Goal: Navigation & Orientation: Find specific page/section

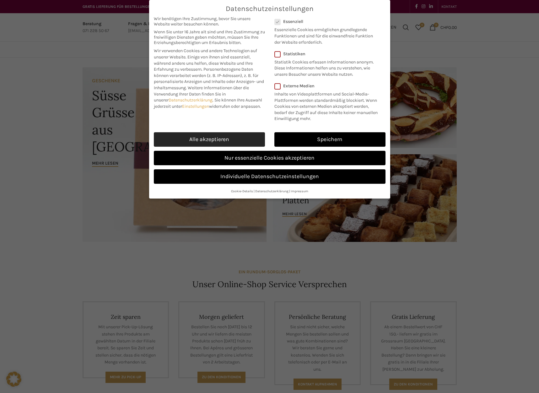
click at [242, 138] on link "Alle akzeptieren" at bounding box center [209, 139] width 111 height 14
checkbox input "true"
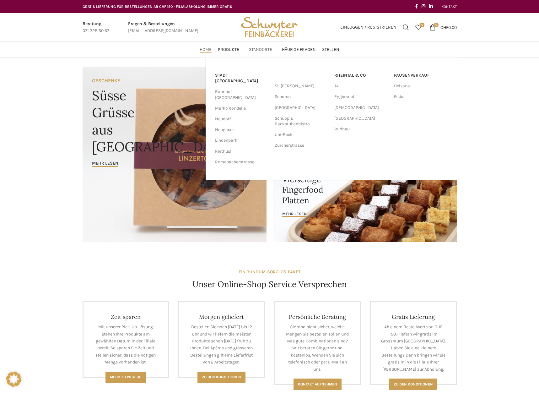
click at [264, 50] on span "Standorte" at bounding box center [260, 50] width 23 height 6
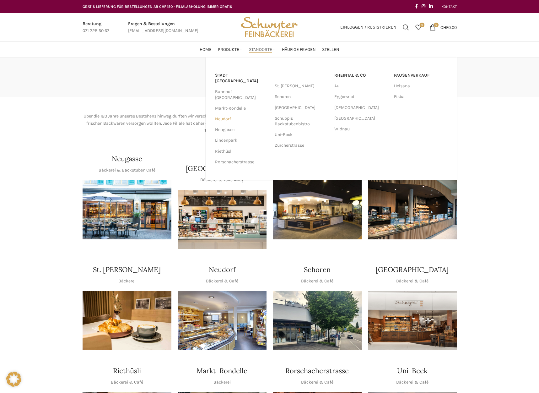
click at [229, 114] on link "Neudorf" at bounding box center [241, 119] width 53 height 11
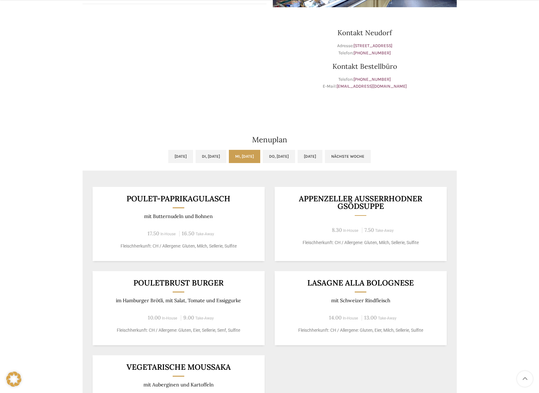
scroll to position [251, 0]
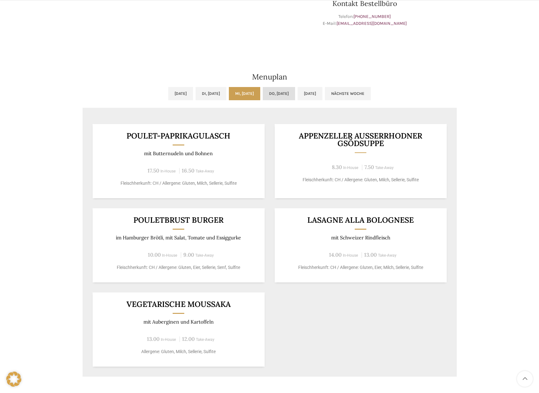
click at [291, 92] on link "Do, 16.10.2025" at bounding box center [279, 93] width 32 height 13
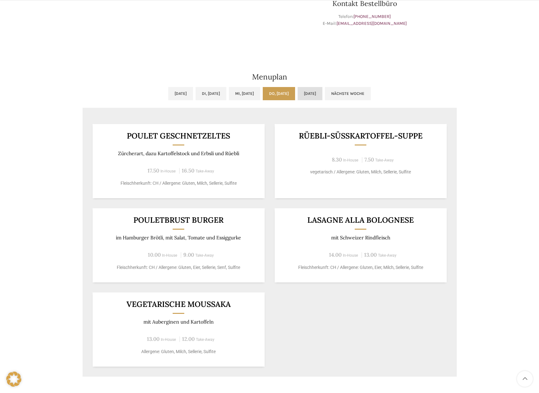
click at [322, 91] on link "Fr, 17.10.2025" at bounding box center [309, 93] width 25 height 13
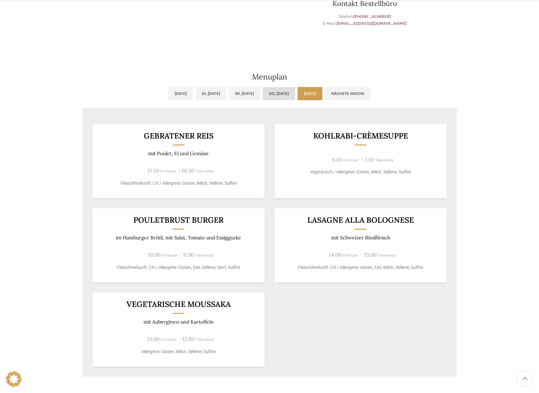
click at [274, 94] on link "Do, 16.10.2025" at bounding box center [279, 93] width 32 height 13
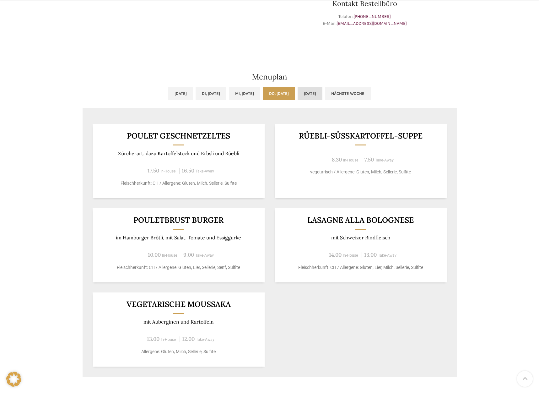
click at [322, 94] on link "Fr, 17.10.2025" at bounding box center [309, 93] width 25 height 13
